Goal: Task Accomplishment & Management: Use online tool/utility

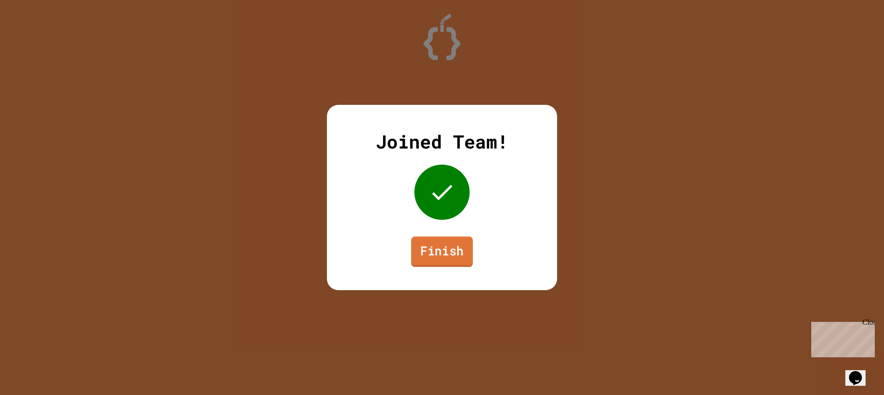
click at [435, 262] on link "Finish" at bounding box center [442, 252] width 62 height 30
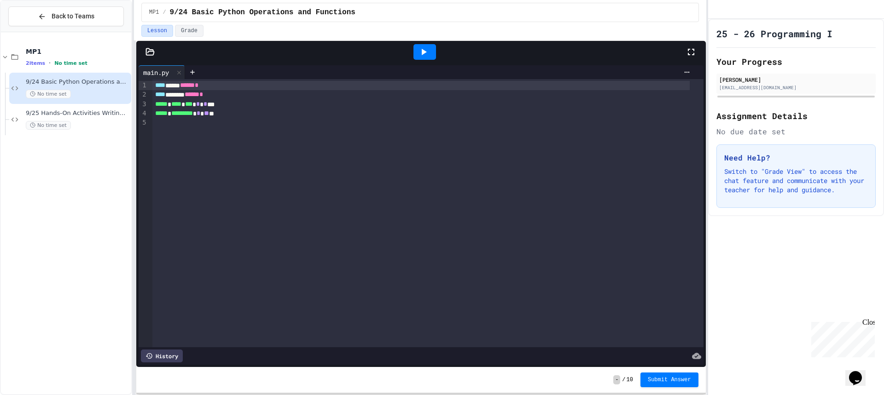
click at [72, 74] on div "9/24 Basic Python Operations and Functions No time set" at bounding box center [70, 88] width 122 height 31
click at [75, 122] on div "No time set" at bounding box center [78, 125] width 104 height 9
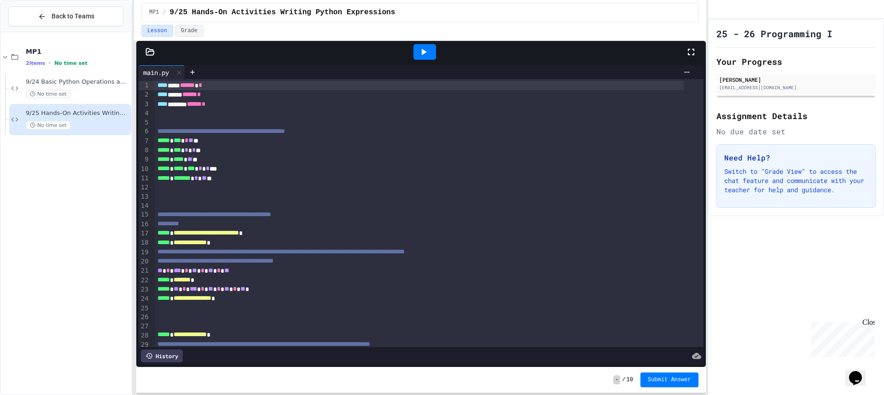
click at [89, 120] on div "9/25 Hands-On Activities Writing Python Expressions No time set" at bounding box center [78, 120] width 104 height 20
click at [83, 90] on div "No time set" at bounding box center [78, 94] width 104 height 9
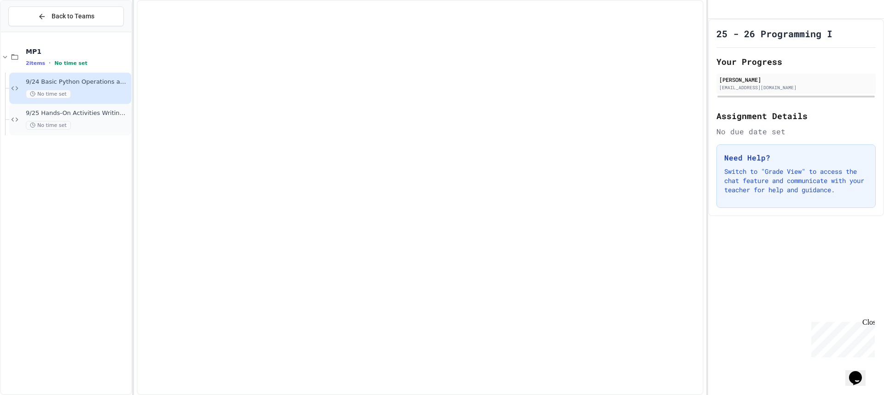
click at [83, 120] on div "9/25 Hands-On Activities Writing Python Expressions No time set" at bounding box center [78, 120] width 104 height 20
